Goal: Task Accomplishment & Management: Complete application form

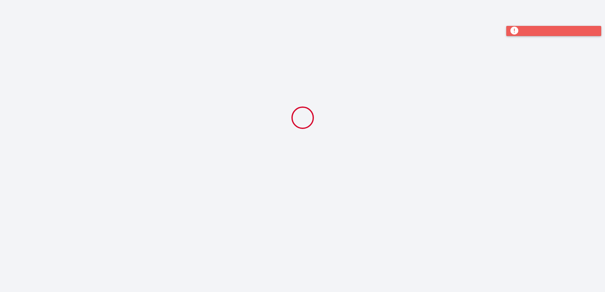
click at [516, 33] on div at bounding box center [553, 31] width 95 height 10
click at [222, 115] on div at bounding box center [302, 117] width 332 height 235
